Goal: Navigation & Orientation: Find specific page/section

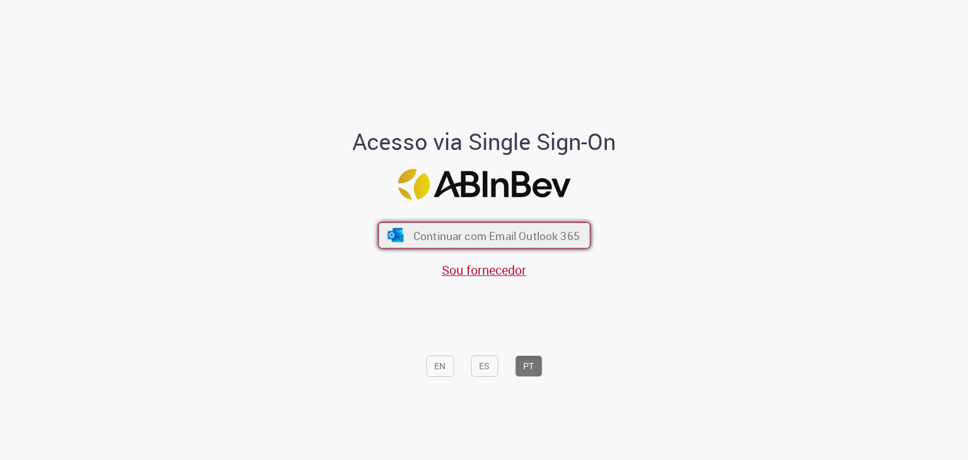
click at [475, 238] on span "Continuar com Email Outlook 365" at bounding box center [496, 235] width 166 height 14
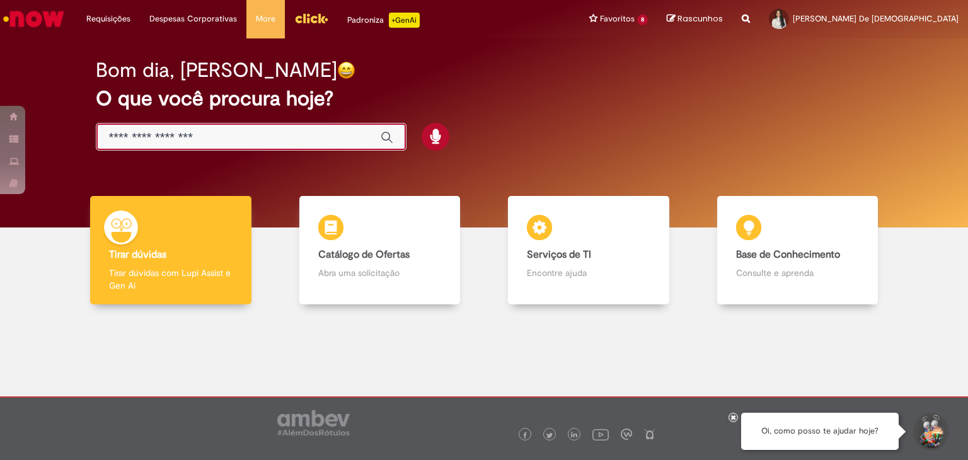
click at [250, 135] on input "Basta digitar aqui" at bounding box center [238, 137] width 259 height 14
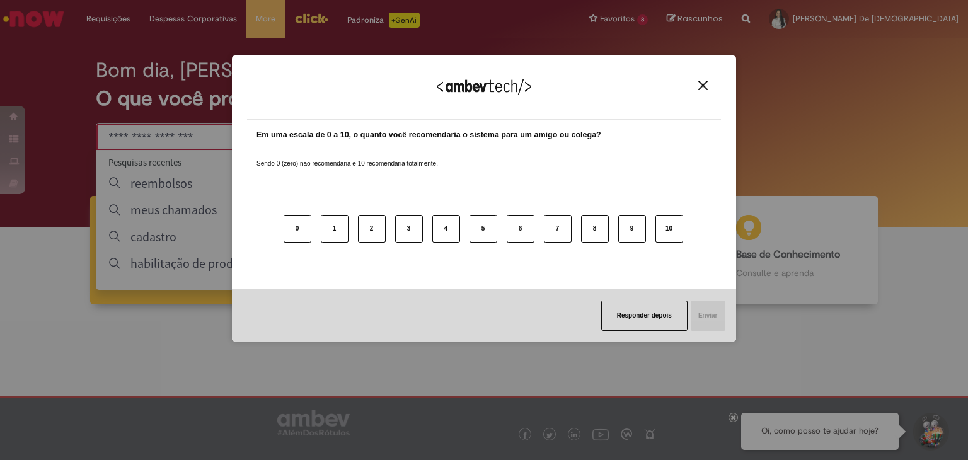
click at [698, 84] on img "Close" at bounding box center [702, 85] width 9 height 9
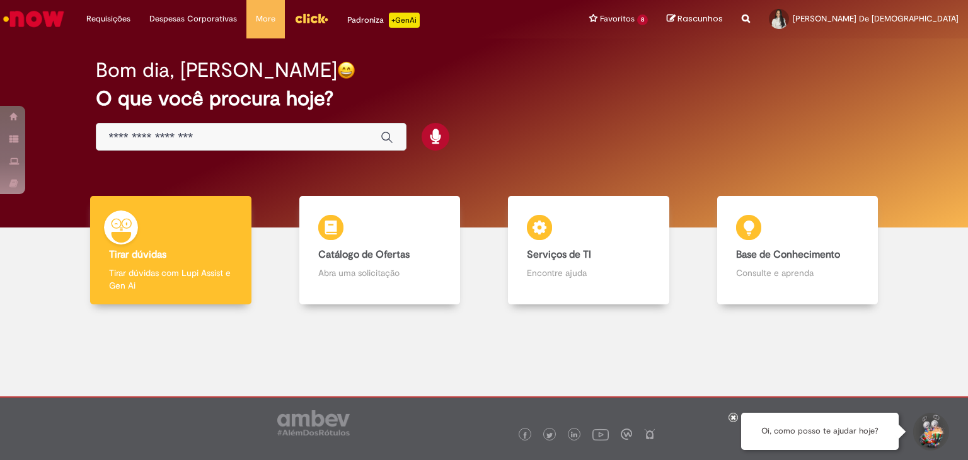
click at [320, 142] on input "Basta digitar aqui" at bounding box center [238, 137] width 259 height 14
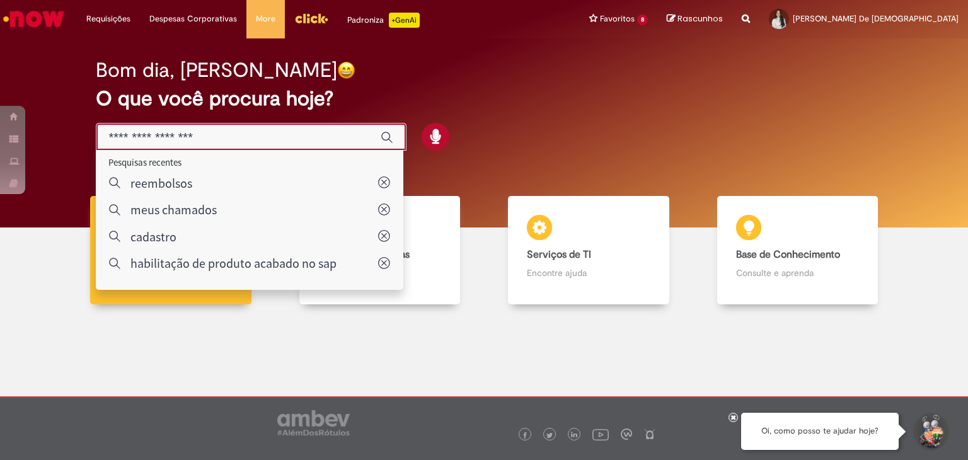
click at [280, 130] on input "Basta digitar aqui" at bounding box center [238, 137] width 259 height 14
type input "****"
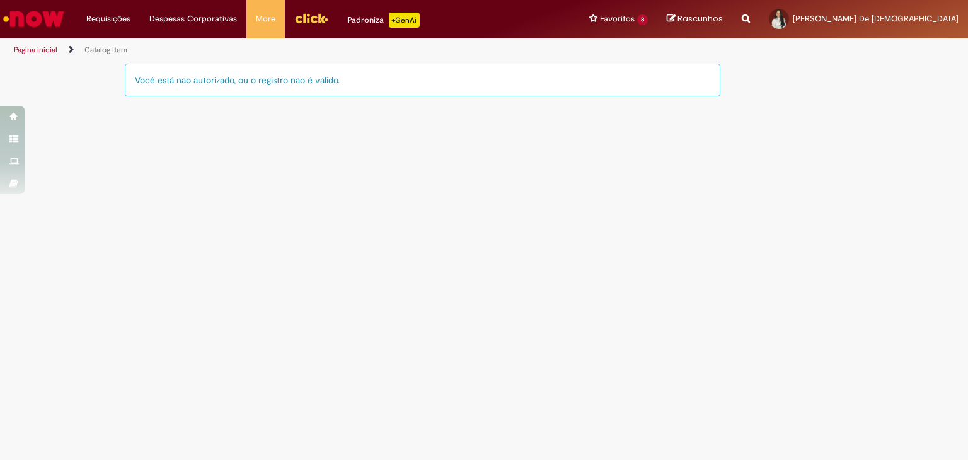
click at [42, 25] on img "Ir para a Homepage" at bounding box center [33, 18] width 65 height 25
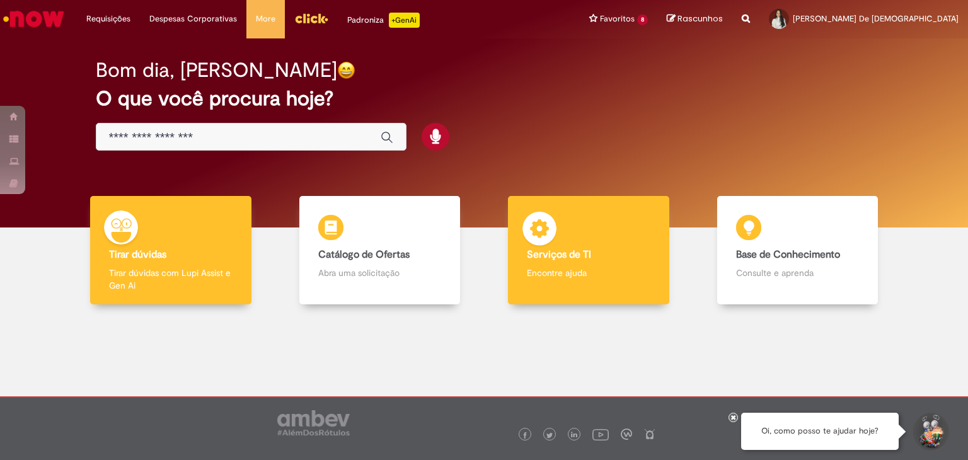
click at [622, 265] on div "Serviços de TI Serviços de TI Encontre ajuda" at bounding box center [588, 250] width 161 height 109
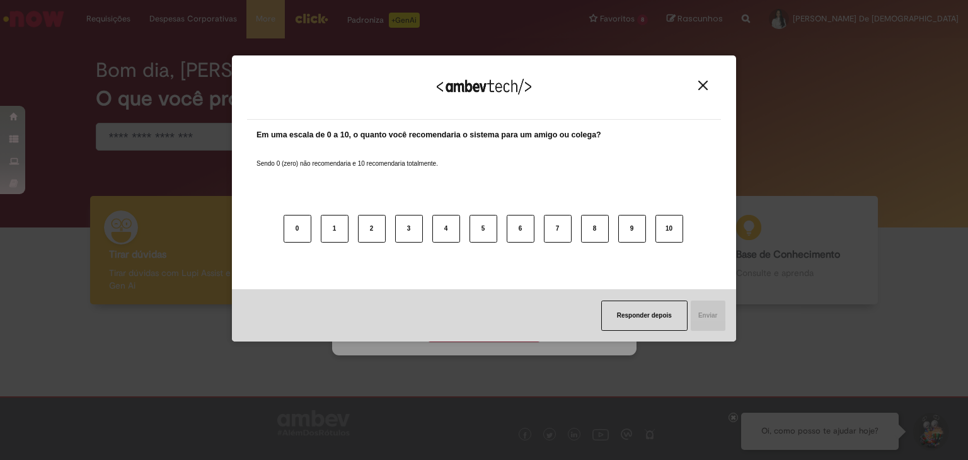
click at [701, 83] on img "Close" at bounding box center [702, 85] width 9 height 9
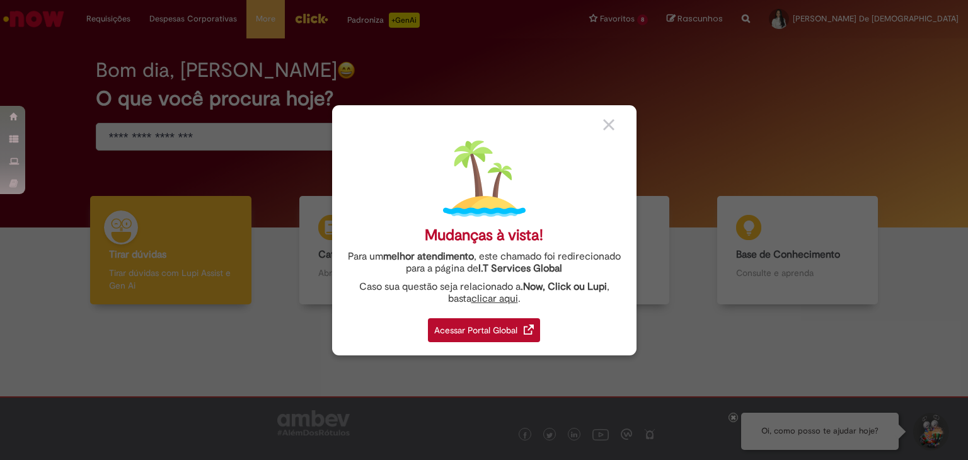
click at [461, 318] on div "Acessar Portal Global" at bounding box center [484, 330] width 112 height 24
